Goal: Transaction & Acquisition: Purchase product/service

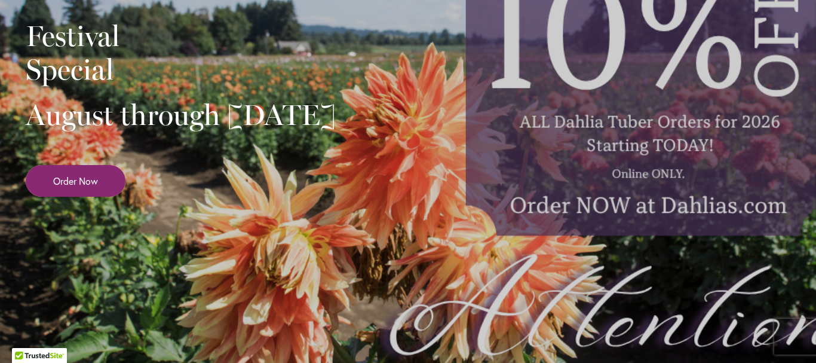
scroll to position [239, 0]
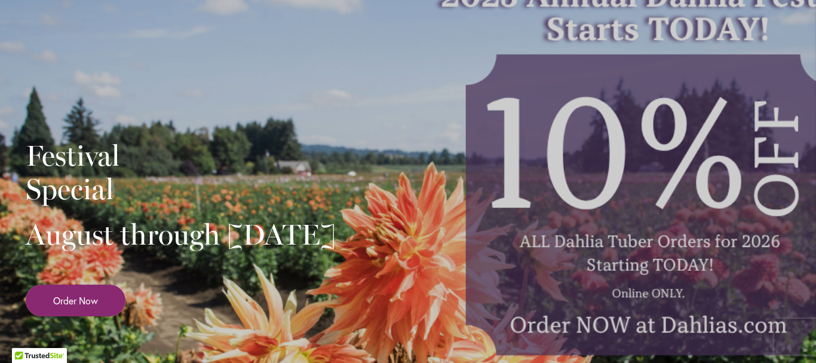
click at [81, 307] on span "Order Now" at bounding box center [75, 300] width 45 height 14
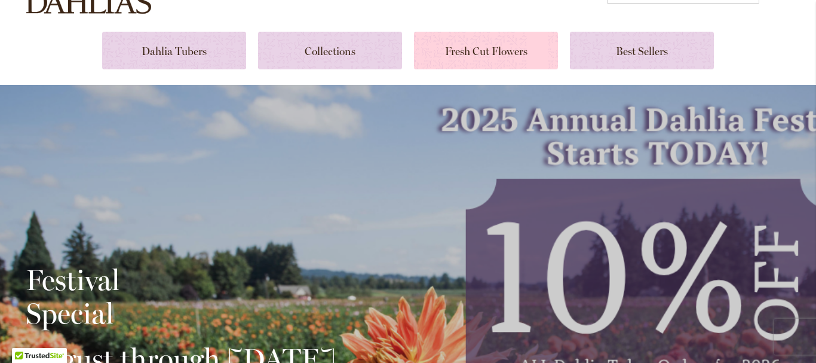
scroll to position [179, 0]
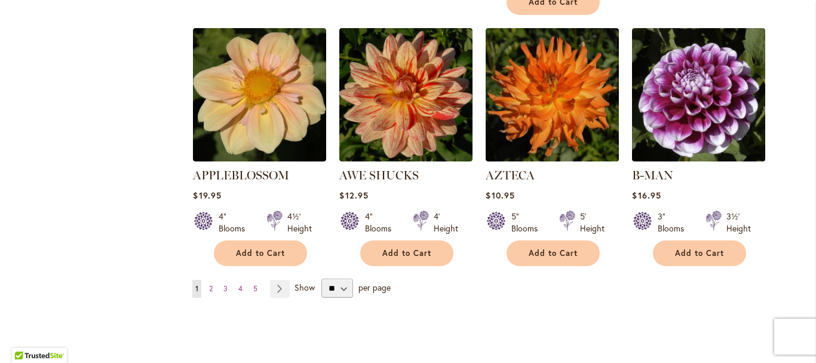
scroll to position [1016, 0]
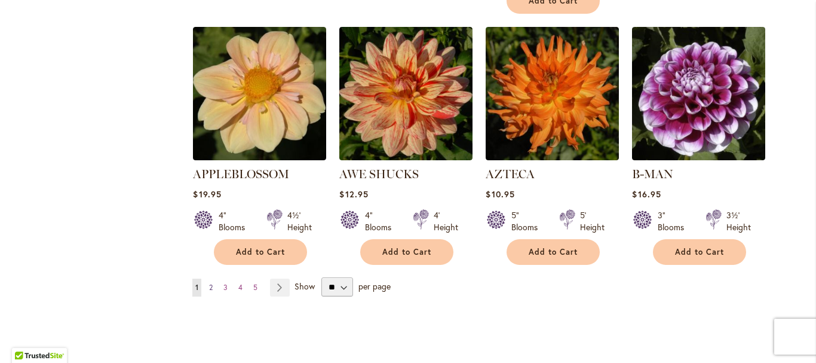
click at [209, 283] on span "2" at bounding box center [211, 287] width 4 height 9
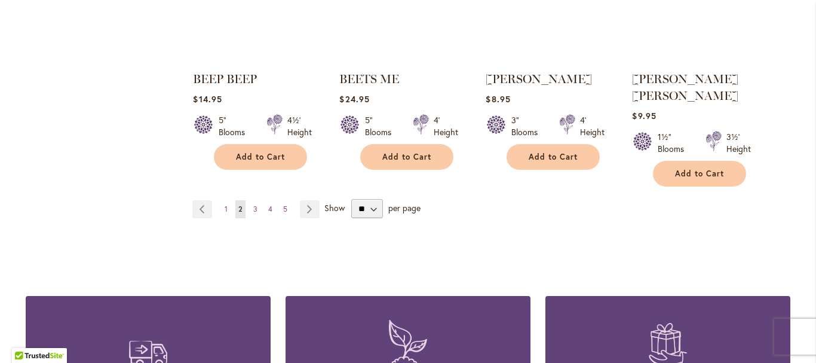
scroll to position [1095, 0]
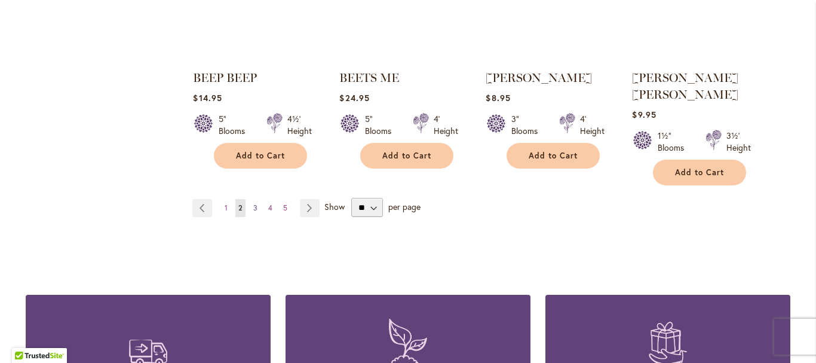
click at [250, 199] on link "Page 3" at bounding box center [255, 208] width 10 height 18
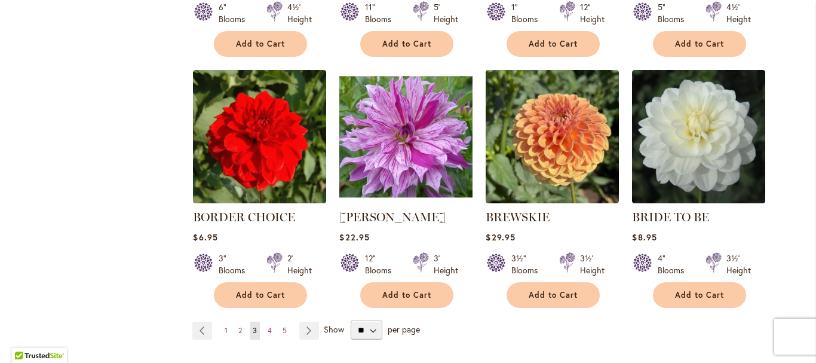
scroll to position [1016, 0]
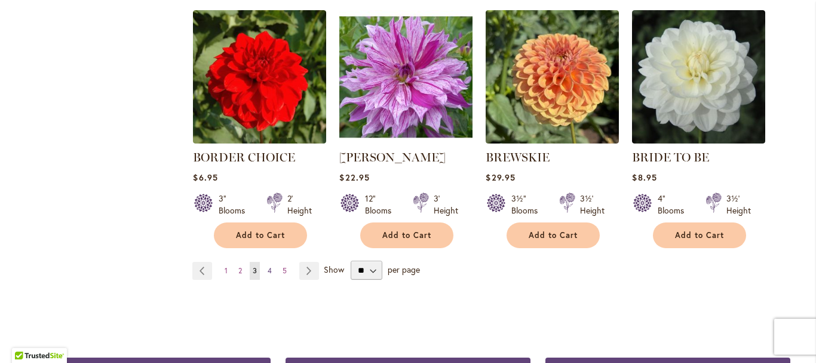
click at [265, 265] on link "Page 4" at bounding box center [270, 271] width 10 height 18
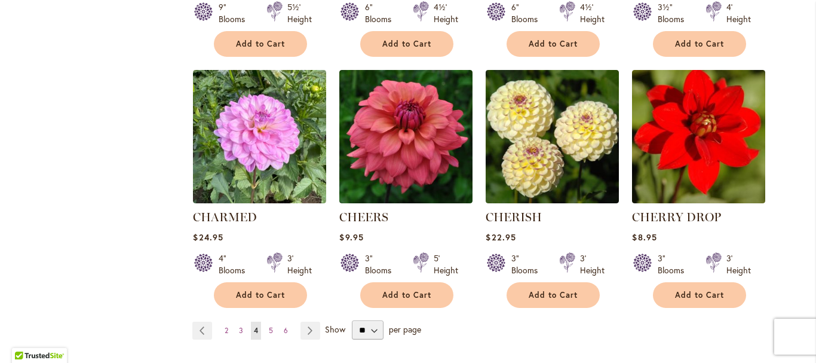
scroll to position [979, 0]
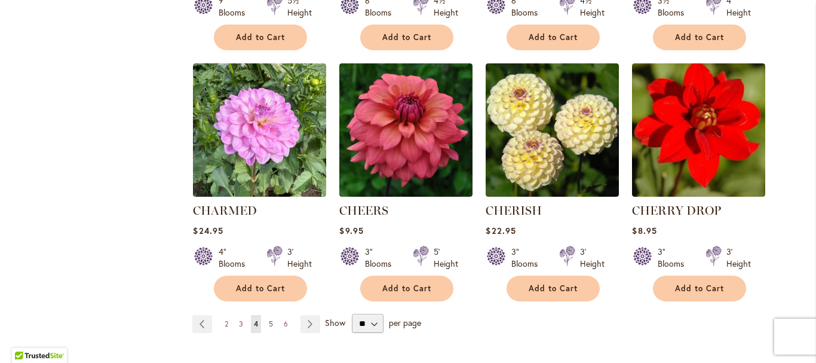
click at [266, 318] on link "Page 5" at bounding box center [271, 324] width 10 height 18
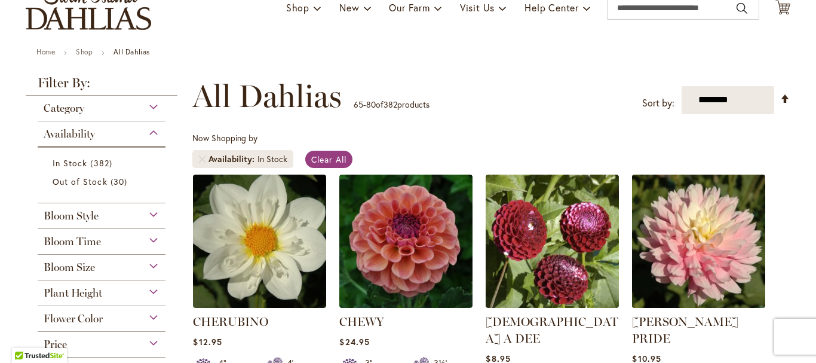
scroll to position [207, 0]
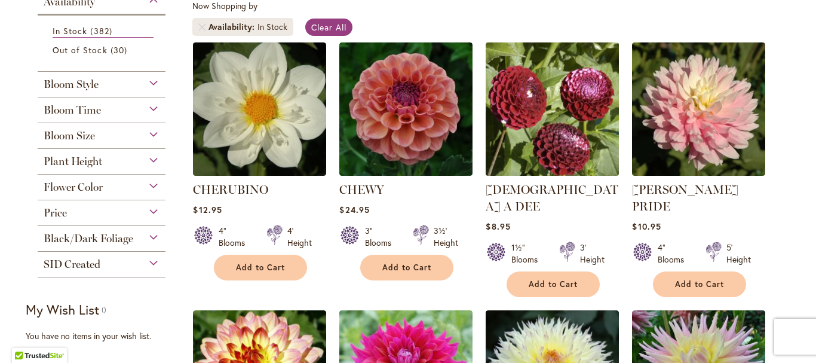
click at [557, 80] on img at bounding box center [553, 109] width 140 height 140
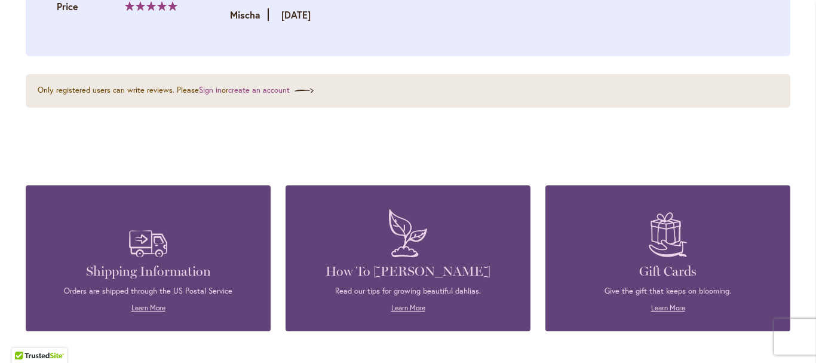
scroll to position [1407, 0]
